Goal: Transaction & Acquisition: Purchase product/service

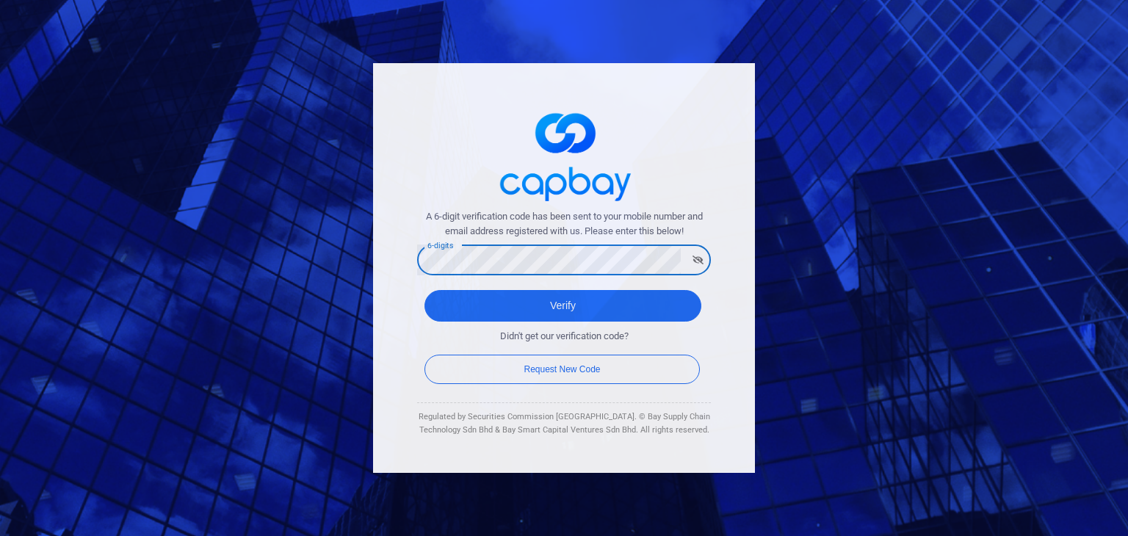
click at [424, 290] on button "Verify" at bounding box center [562, 306] width 277 height 32
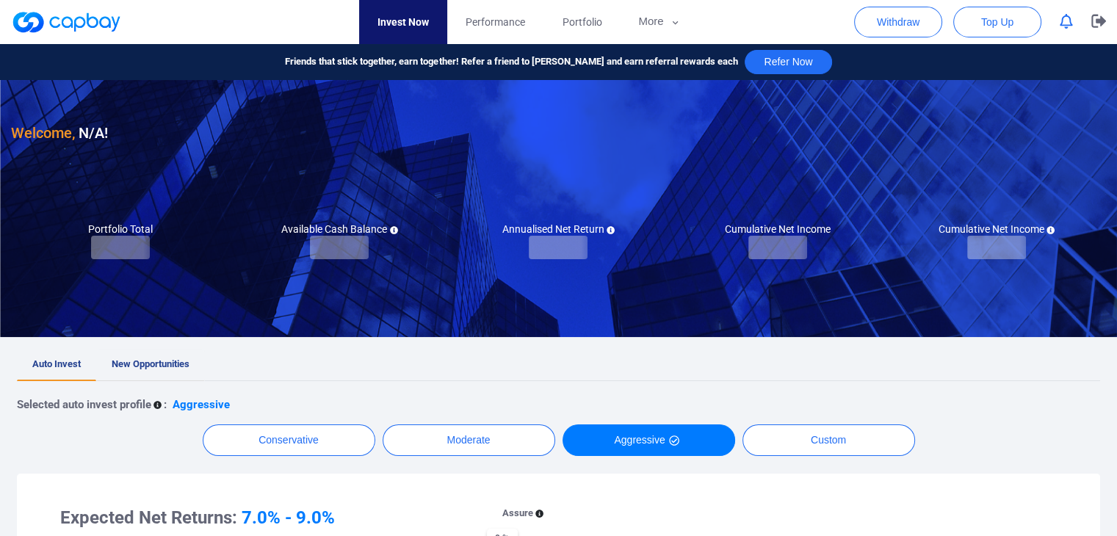
click at [185, 356] on link "New Opportunities" at bounding box center [150, 365] width 109 height 32
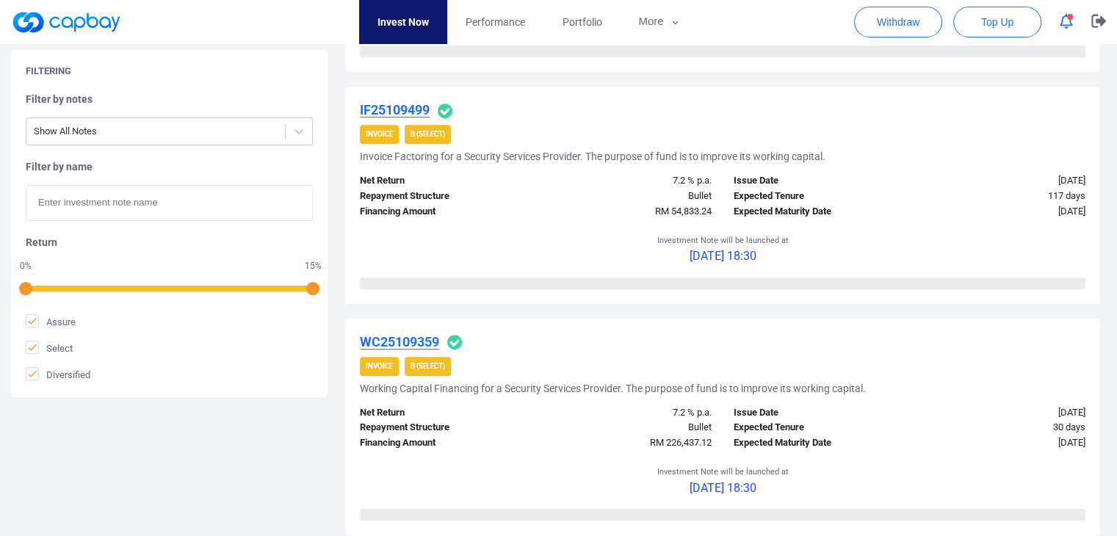
scroll to position [734, 0]
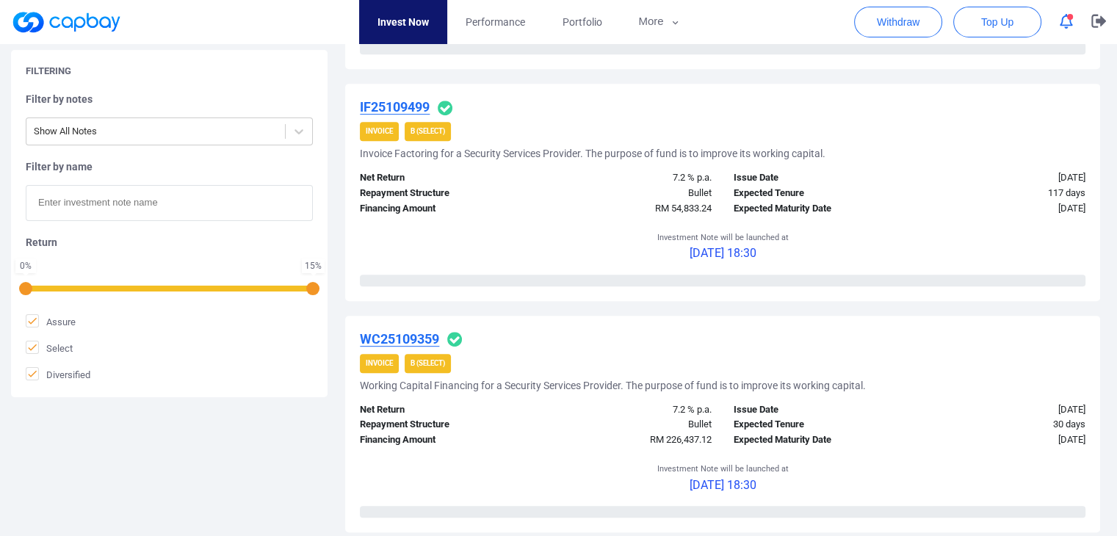
click at [408, 110] on u "IF25109499" at bounding box center [395, 106] width 70 height 15
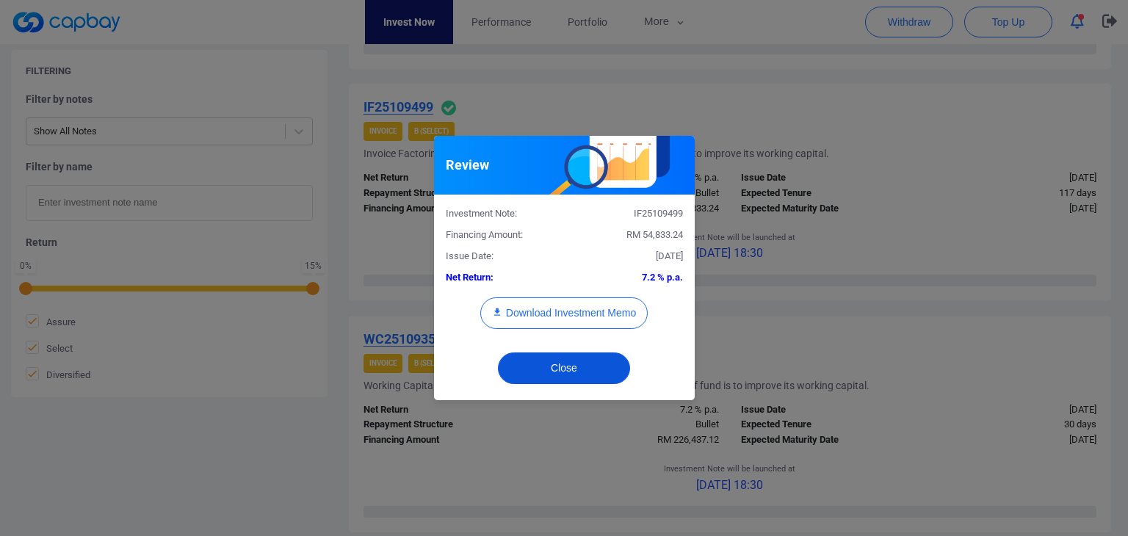
click at [565, 357] on button "Close" at bounding box center [564, 368] width 132 height 32
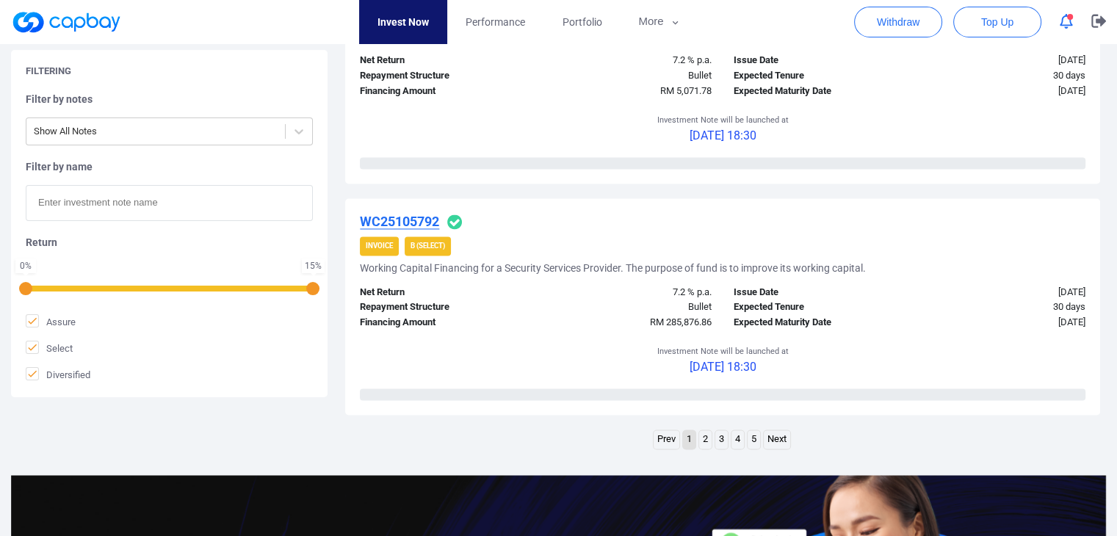
scroll to position [2277, 0]
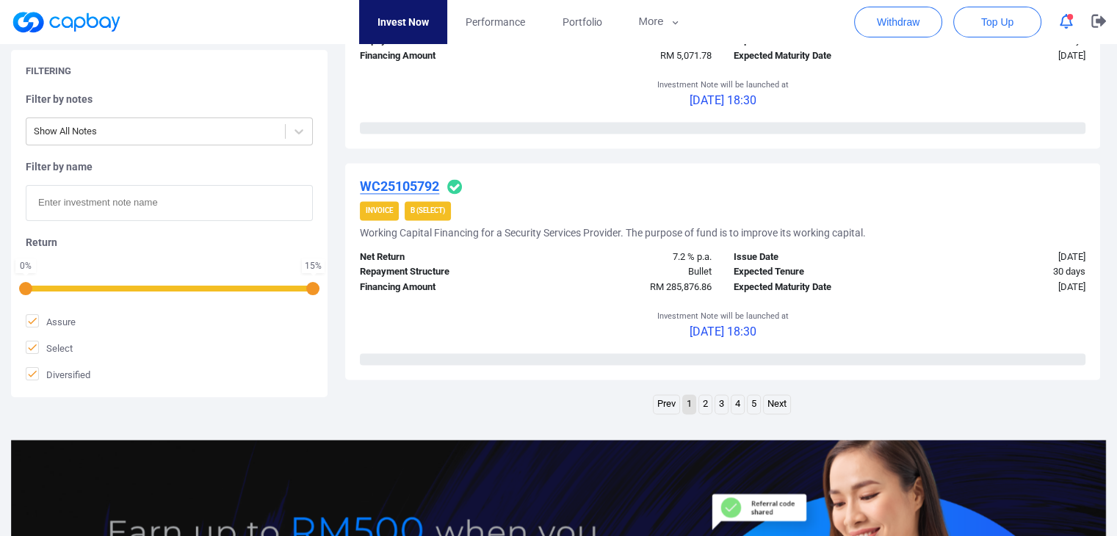
click at [777, 400] on link "Next" at bounding box center [777, 404] width 26 height 18
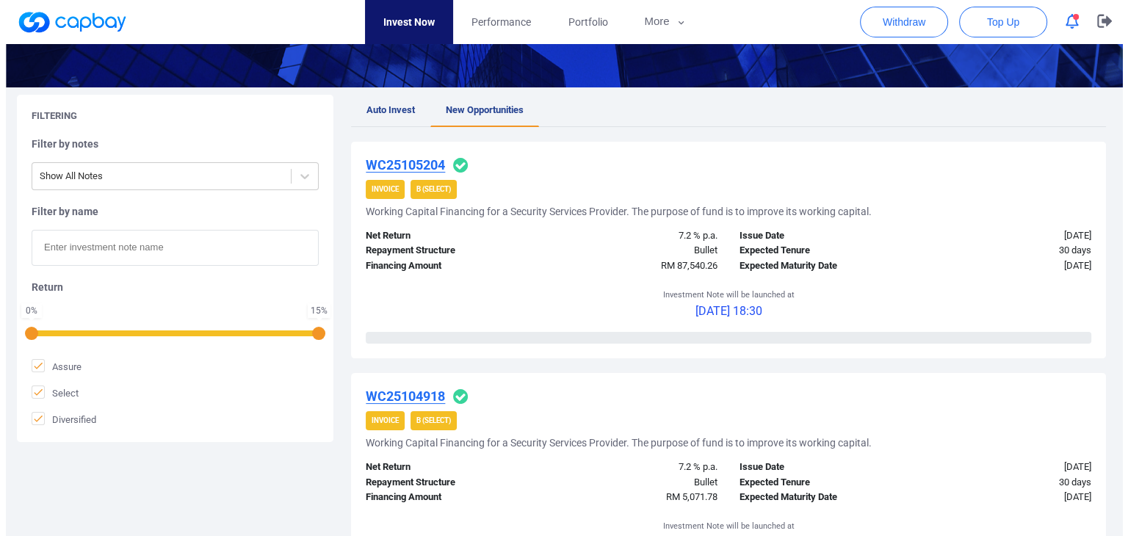
scroll to position [0, 0]
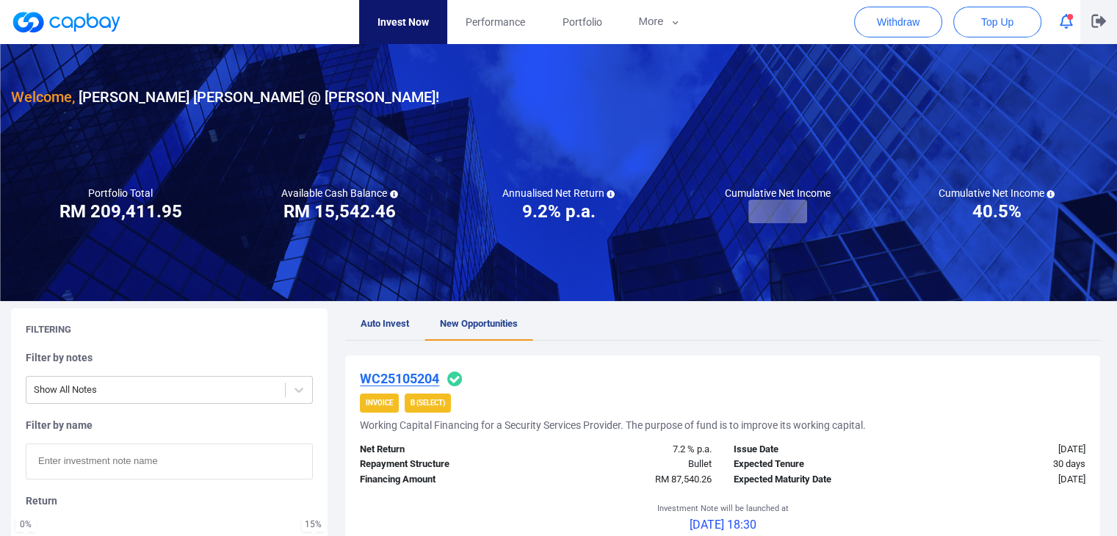
click at [1092, 24] on icon "button" at bounding box center [1098, 21] width 15 height 13
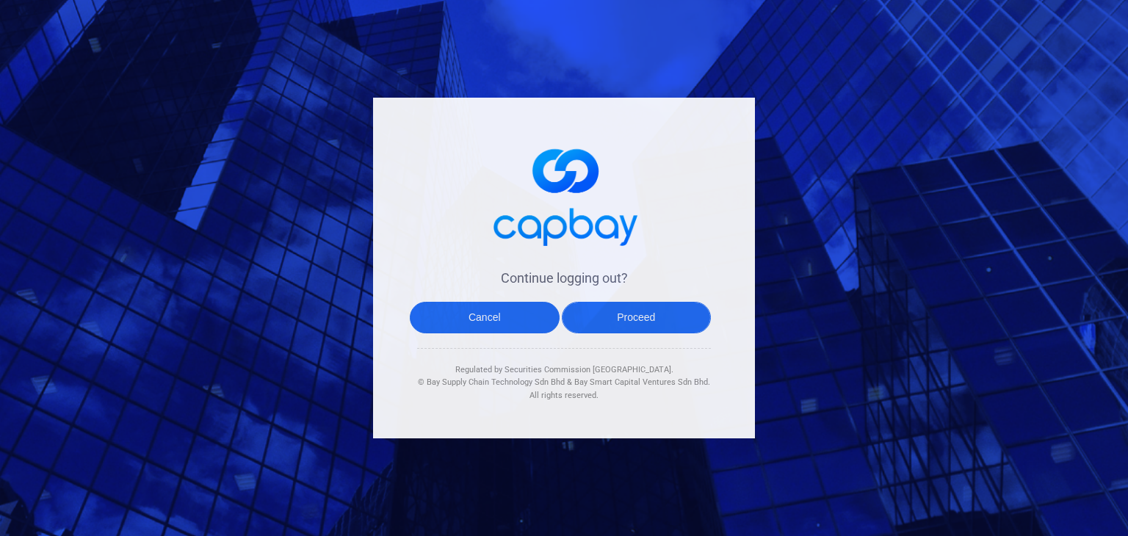
click at [596, 317] on button "Proceed" at bounding box center [637, 318] width 150 height 32
